Goal: Complete application form

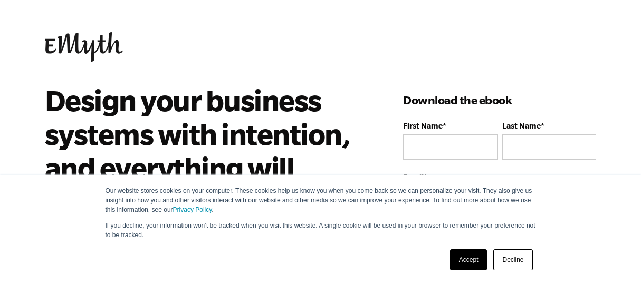
scroll to position [142, 0]
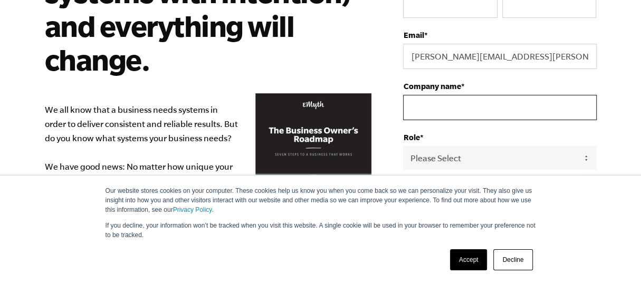
click at [427, 108] on input "Company name *" at bounding box center [499, 107] width 193 height 25
type input "Waterfront Investments LLC"
type input "[PERSON_NAME]"
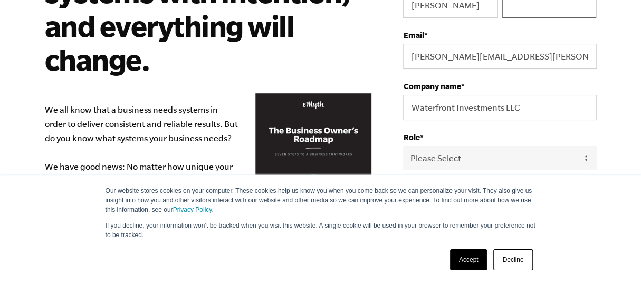
type input "[PERSON_NAME]"
select select "[GEOGRAPHIC_DATA]"
type input "16014214455"
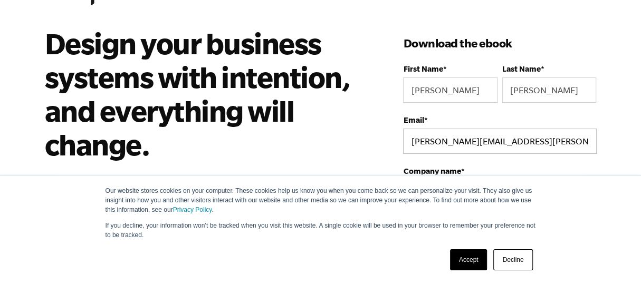
scroll to position [71, 0]
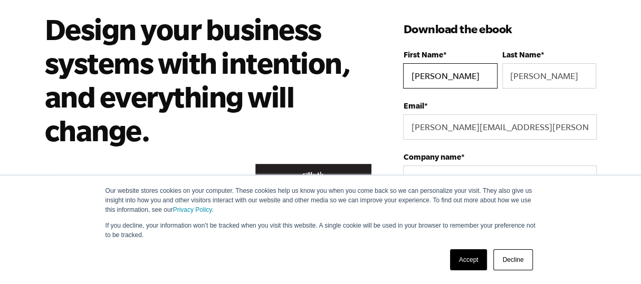
click at [439, 76] on input "[PERSON_NAME]" at bounding box center [450, 75] width 94 height 25
drag, startPoint x: 445, startPoint y: 79, endPoint x: 411, endPoint y: 78, distance: 33.8
click at [411, 78] on input "[PERSON_NAME]" at bounding box center [450, 75] width 94 height 25
type input "[PERSON_NAME]"
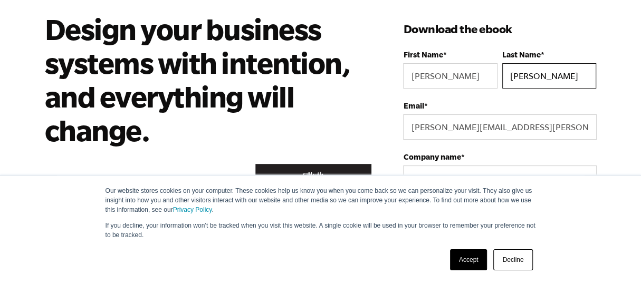
drag, startPoint x: 536, startPoint y: 77, endPoint x: 515, endPoint y: 79, distance: 20.7
click at [515, 79] on input "[PERSON_NAME]" at bounding box center [549, 75] width 94 height 25
type input "C"
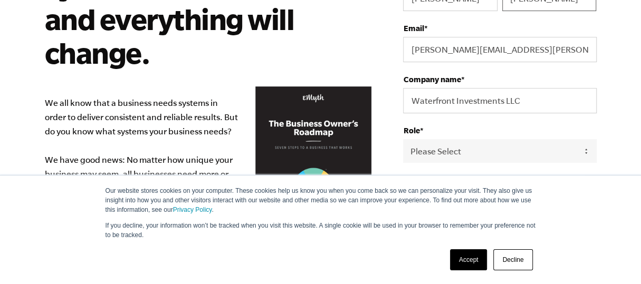
scroll to position [212, 0]
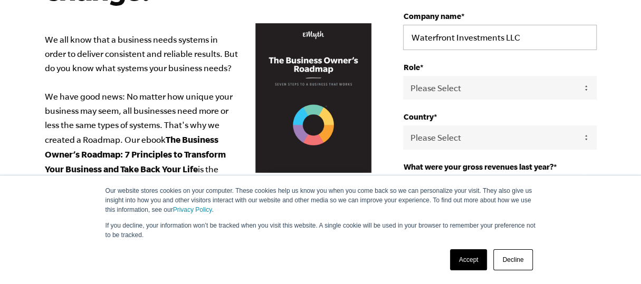
type input "[PERSON_NAME]"
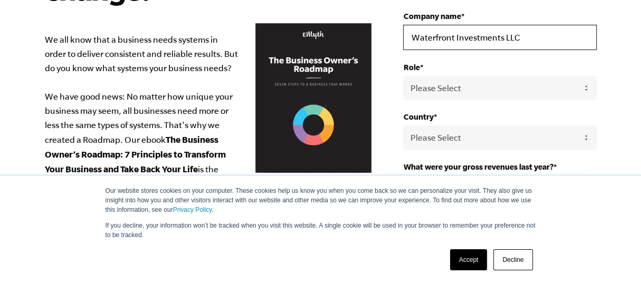
drag, startPoint x: 453, startPoint y: 39, endPoint x: 411, endPoint y: 38, distance: 41.1
click at [411, 38] on input "Waterfront Investments LLC" at bounding box center [499, 37] width 193 height 25
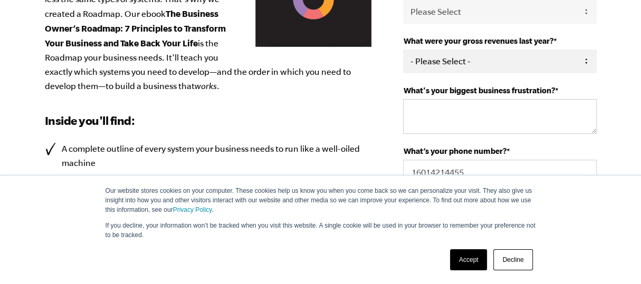
scroll to position [353, 0]
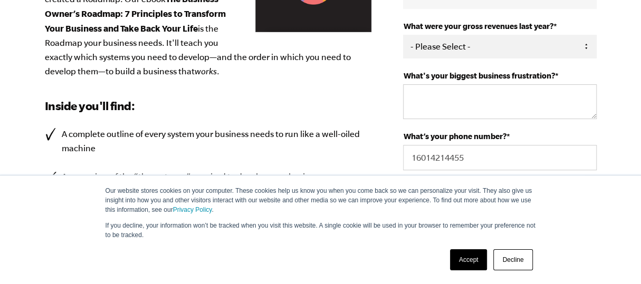
type input "[PERSON_NAME] Investments LLC"
click at [586, 46] on select "- Please Select - 0-75K 76-150K 151-275K 276-500K 501-750K 751-1M 1-2.5M 2.5-5M…" at bounding box center [499, 47] width 193 height 24
select select "2.5-5M"
click at [403, 35] on select "- Please Select - 0-75K 76-150K 151-275K 276-500K 501-750K 751-1M 1-2.5M 2.5-5M…" at bounding box center [499, 47] width 193 height 24
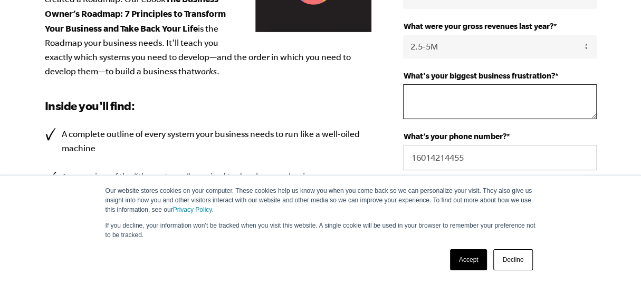
click at [429, 101] on textarea "What's your biggest business frustration? *" at bounding box center [499, 101] width 193 height 35
type textarea "time"
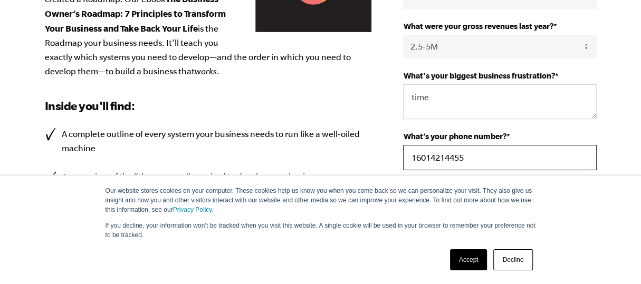
drag, startPoint x: 468, startPoint y: 157, endPoint x: 431, endPoint y: 153, distance: 37.6
click at [431, 153] on input "16014214455" at bounding box center [499, 157] width 193 height 25
type input "16018929022"
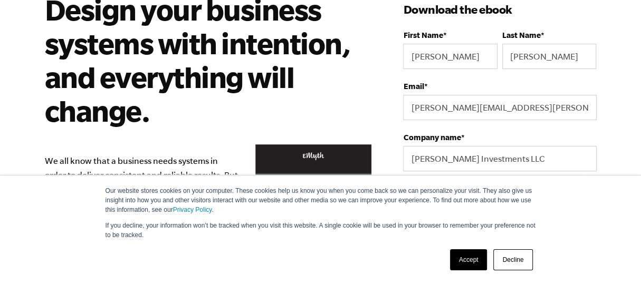
scroll to position [140, 0]
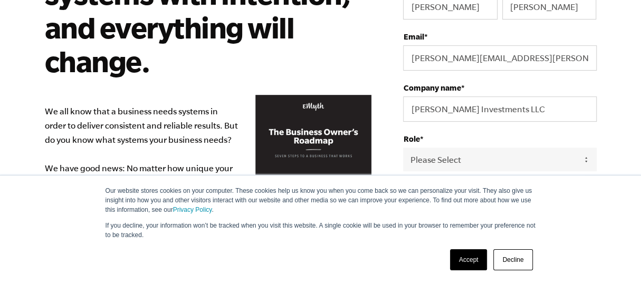
click at [508, 257] on link "Decline" at bounding box center [512, 260] width 39 height 21
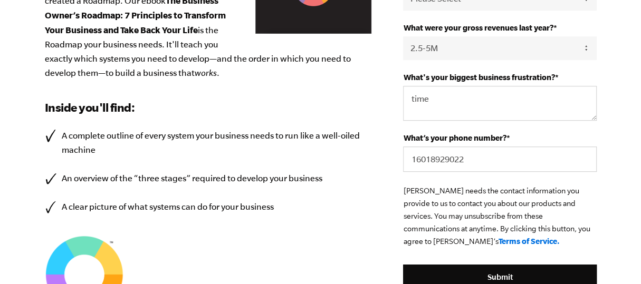
scroll to position [573, 0]
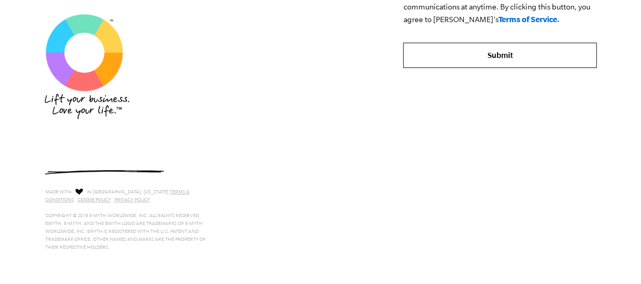
click at [490, 55] on input "Submit" at bounding box center [499, 55] width 193 height 25
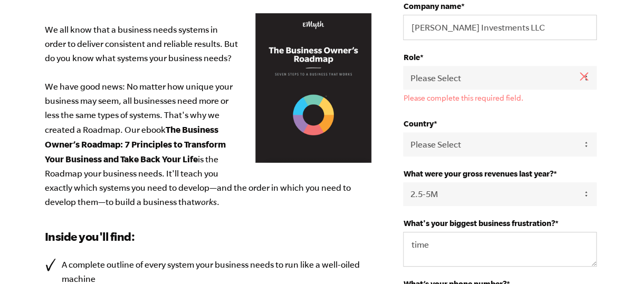
scroll to position [222, 0]
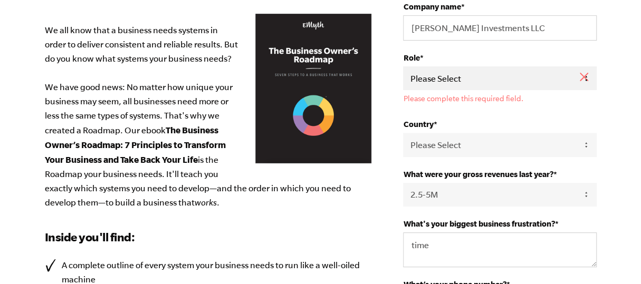
drag, startPoint x: 475, startPoint y: 82, endPoint x: 469, endPoint y: 80, distance: 5.5
click at [470, 80] on select "Please Select Owner Partner / Co-Owner Executive Employee / Other" at bounding box center [499, 78] width 193 height 24
select select "Owner"
click at [403, 66] on select "Please Select Owner Partner / Co-Owner Executive Employee / Other" at bounding box center [499, 78] width 193 height 24
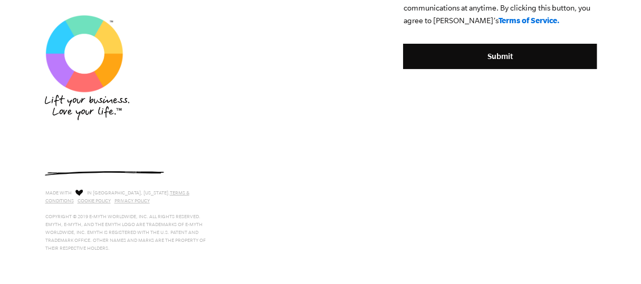
scroll to position [573, 0]
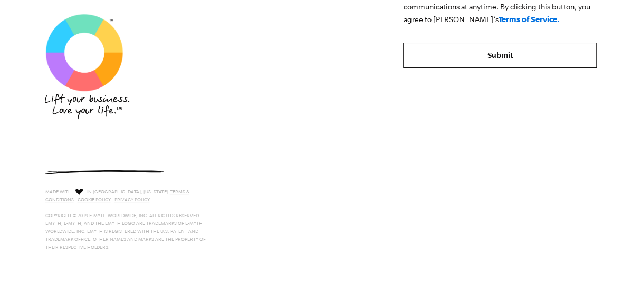
click at [494, 61] on input "Submit" at bounding box center [499, 55] width 193 height 25
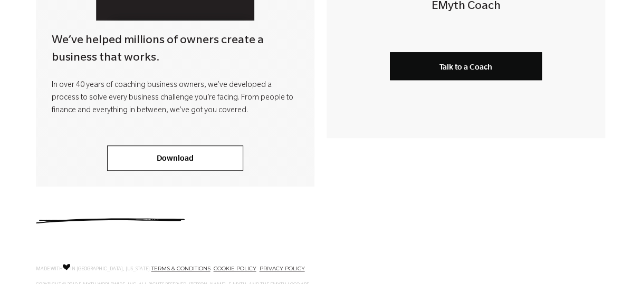
scroll to position [492, 0]
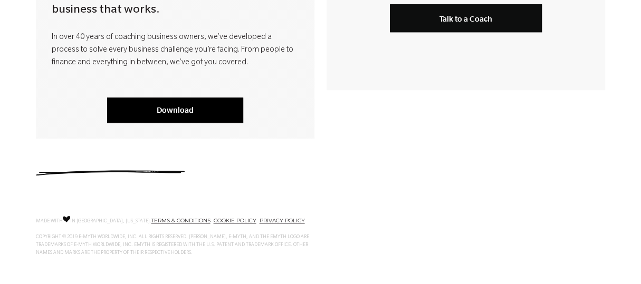
click at [188, 112] on link "Download" at bounding box center [175, 110] width 136 height 25
